Goal: Browse casually

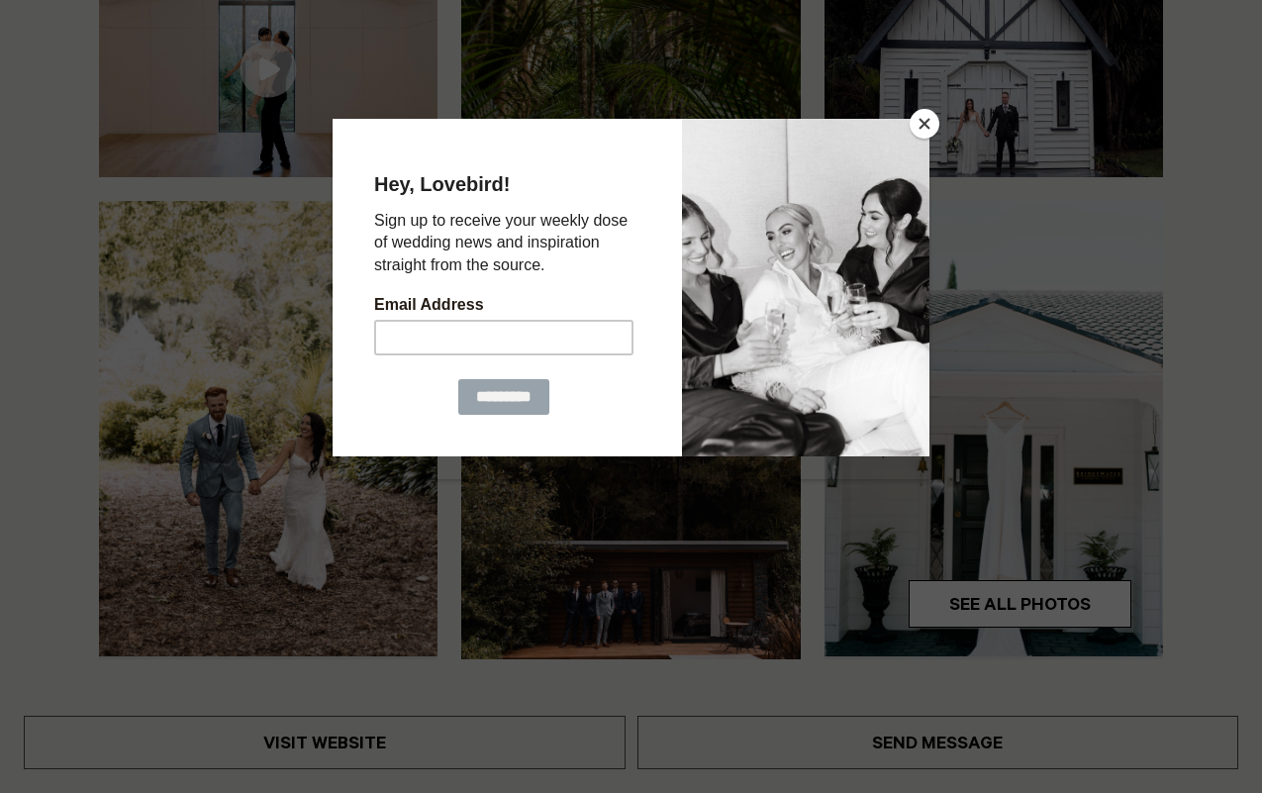
scroll to position [891, 0]
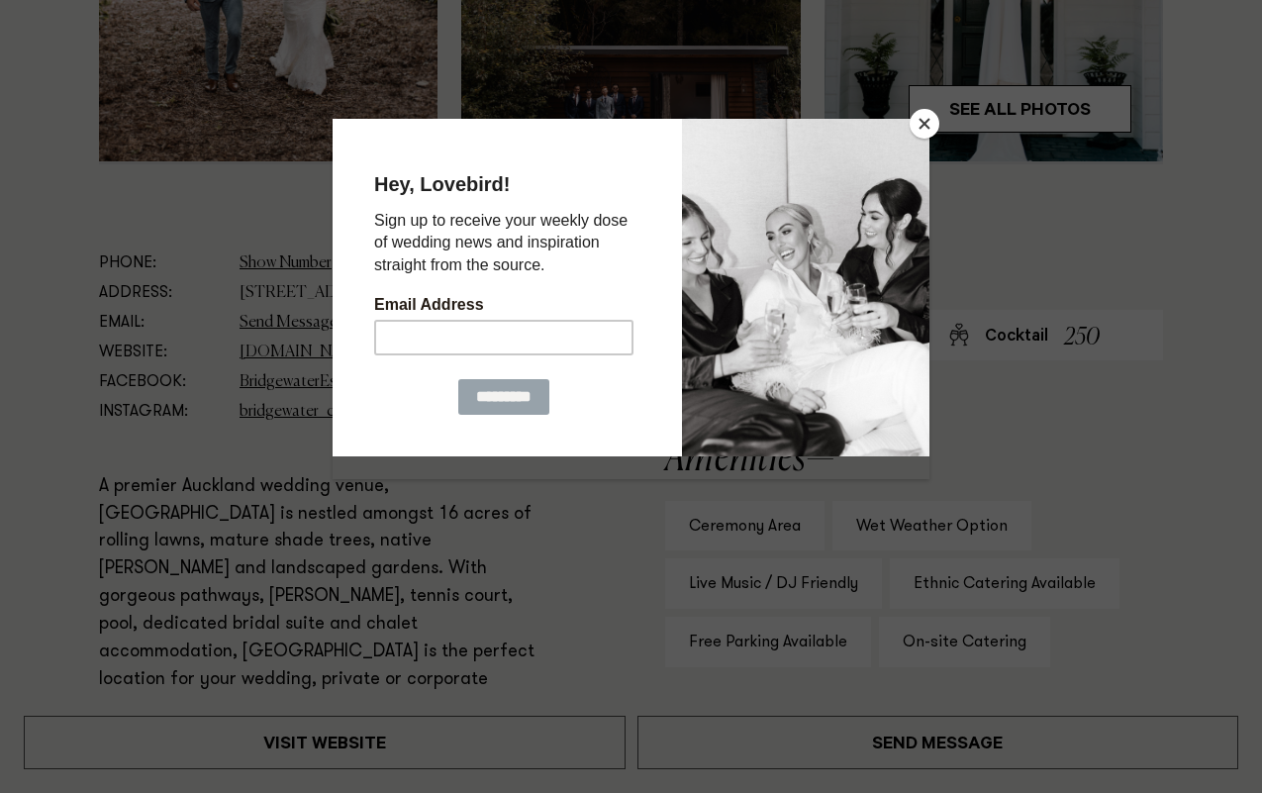
click at [911, 130] on div at bounding box center [805, 288] width 247 height 338
click at [928, 134] on button "Close" at bounding box center [925, 124] width 30 height 30
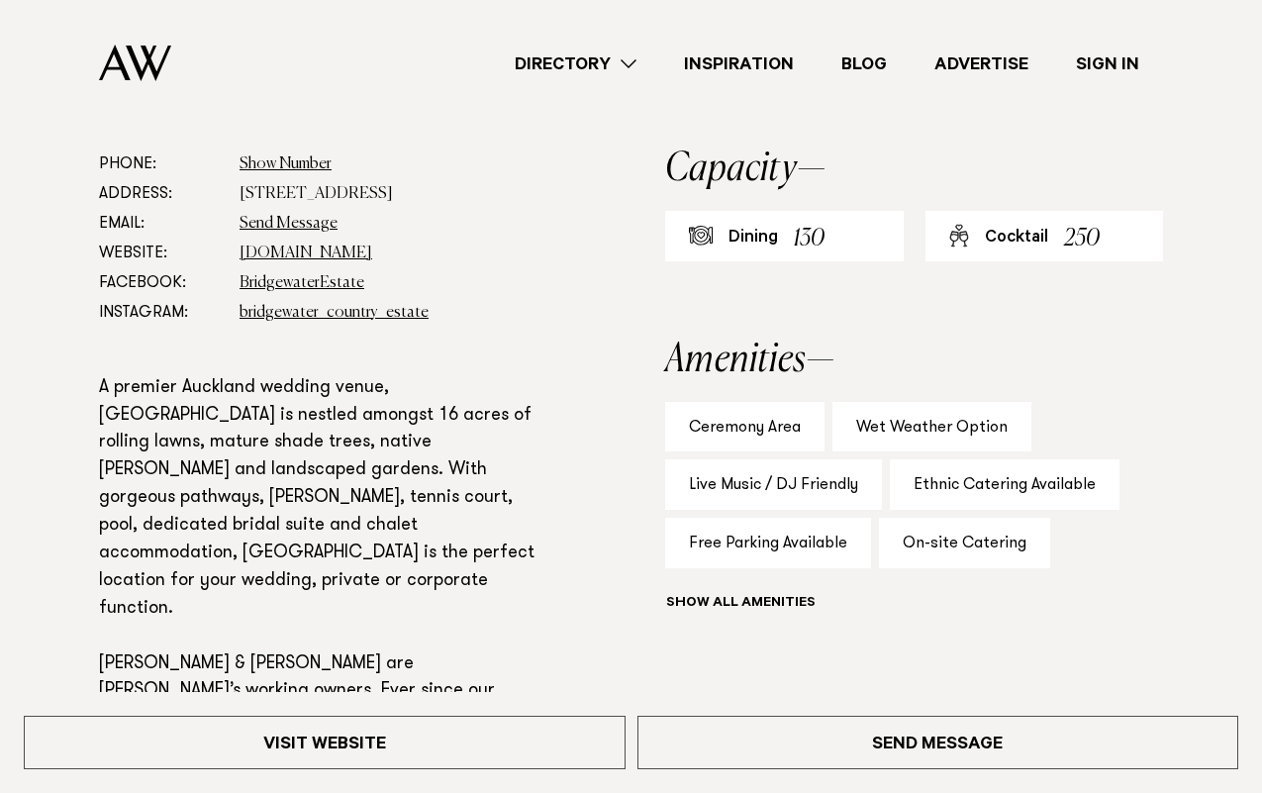
scroll to position [792, 0]
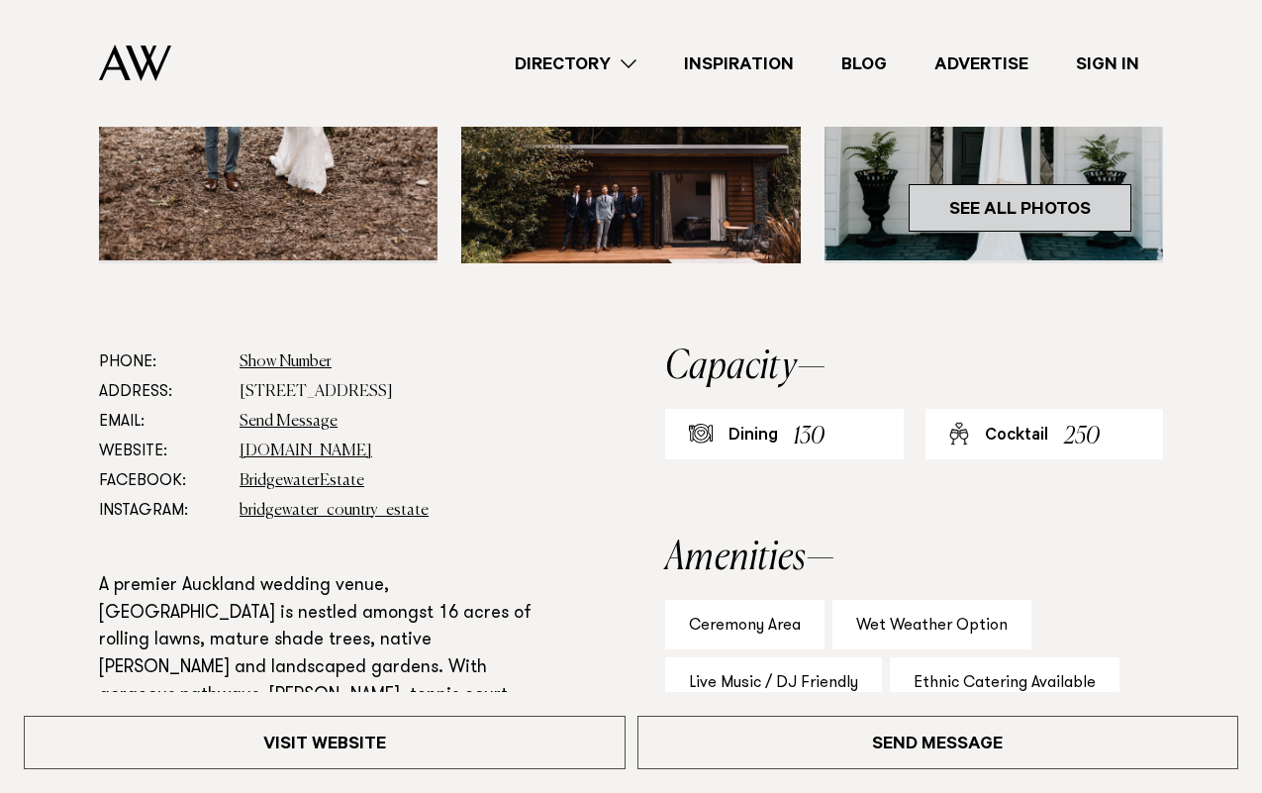
click at [988, 232] on link "See All Photos" at bounding box center [1020, 208] width 223 height 48
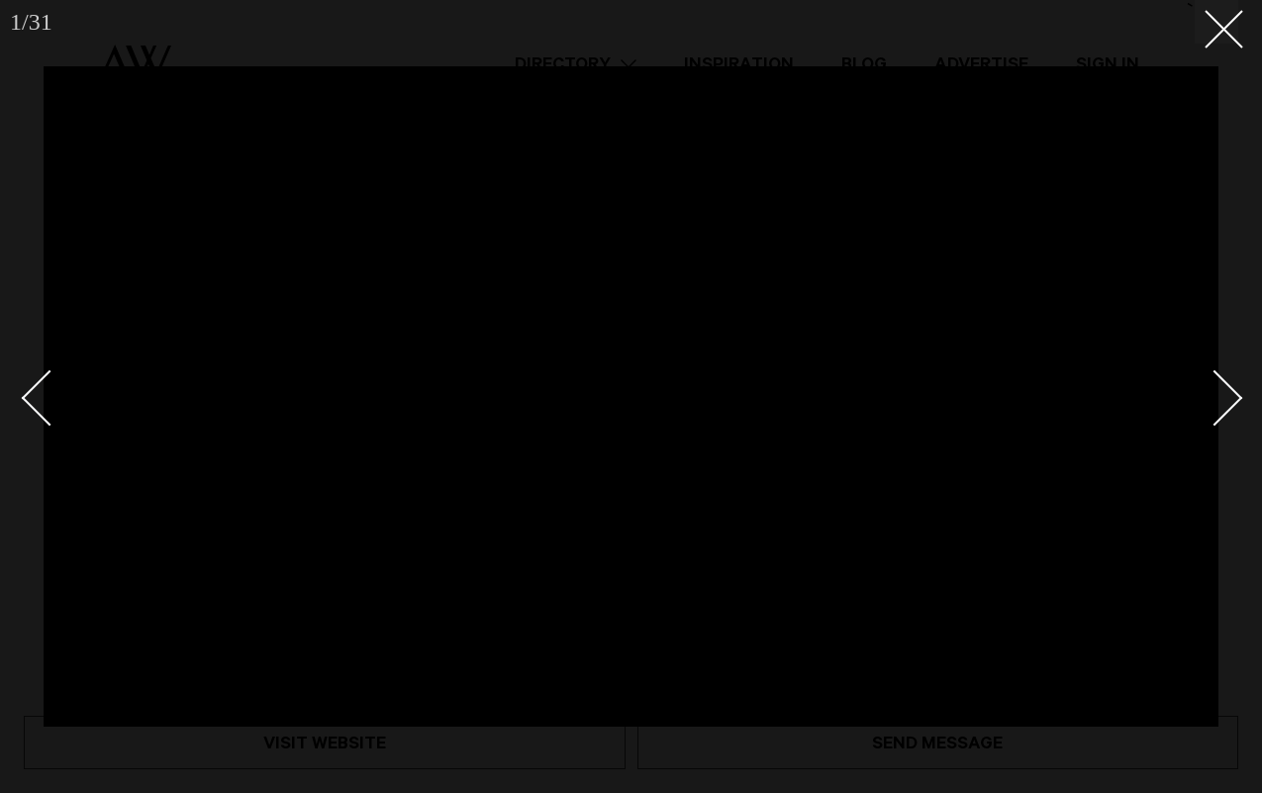
click at [1232, 405] on div "Next slide" at bounding box center [1215, 397] width 56 height 56
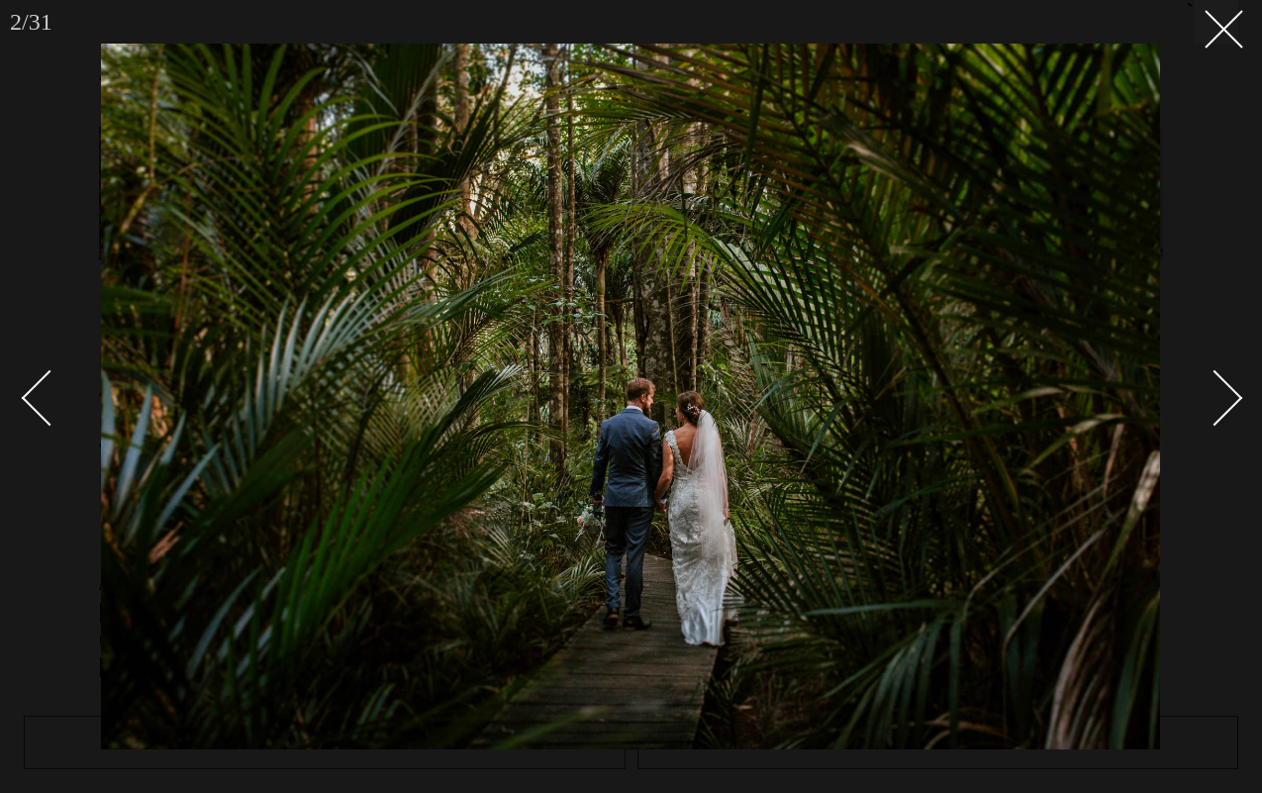
click at [1232, 405] on div "Next slide" at bounding box center [1215, 397] width 56 height 56
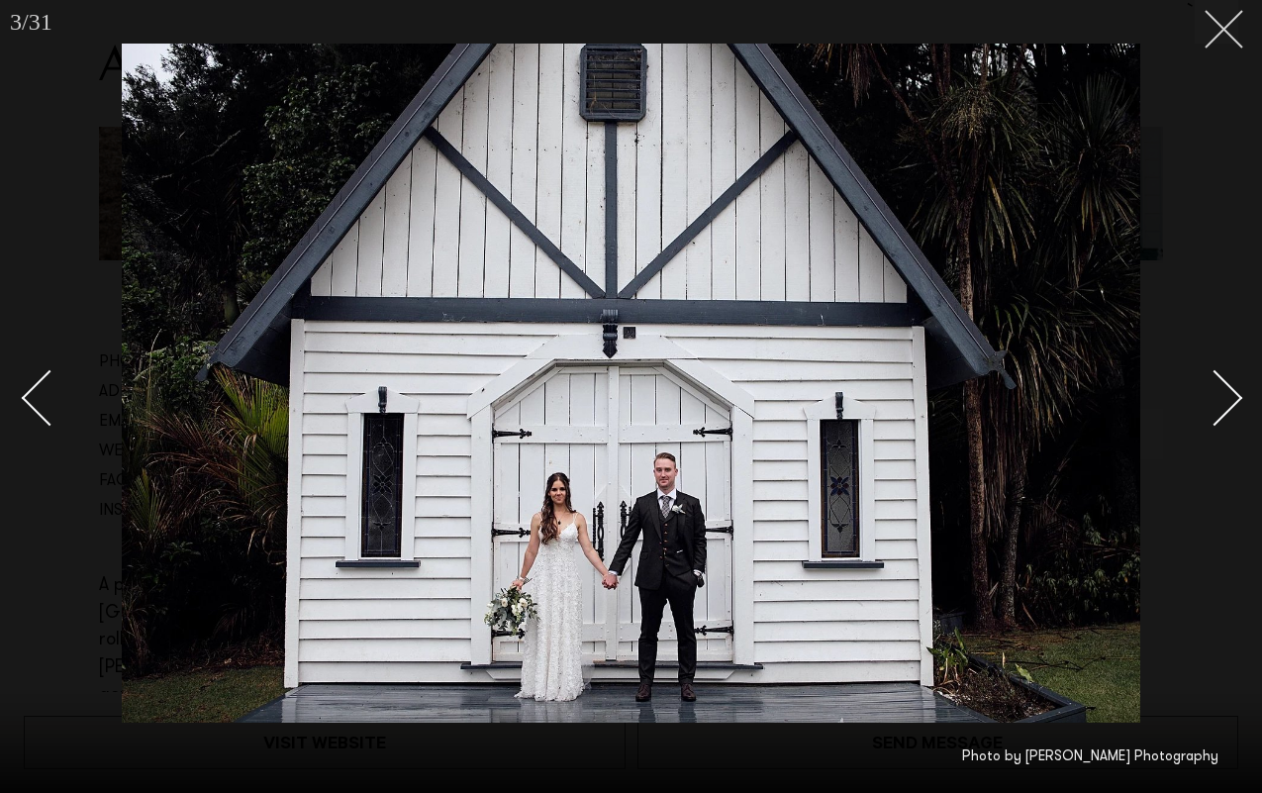
click at [1224, 23] on icon at bounding box center [1217, 22] width 24 height 24
